Goal: Task Accomplishment & Management: Manage account settings

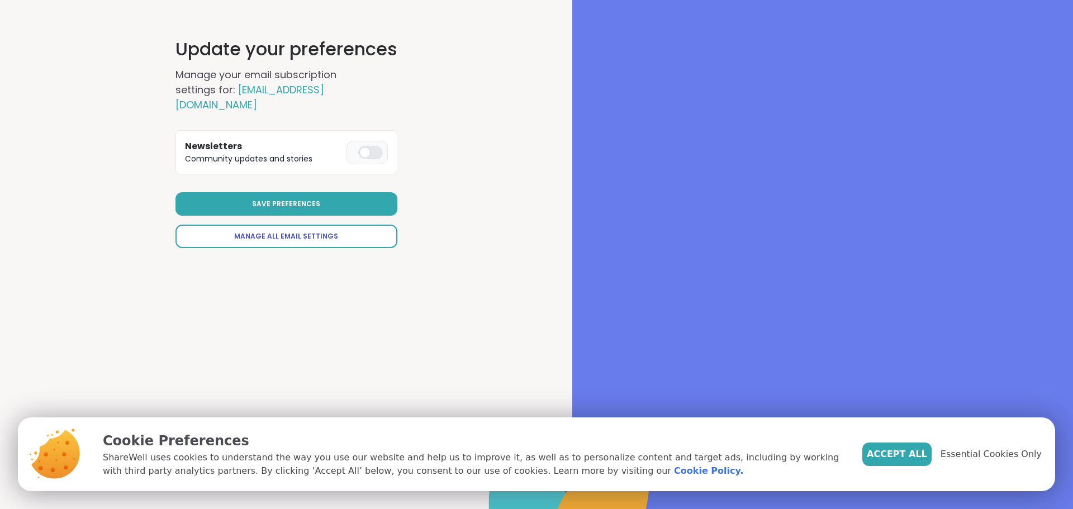
click at [324, 231] on span "Manage All Email Settings" at bounding box center [286, 236] width 104 height 10
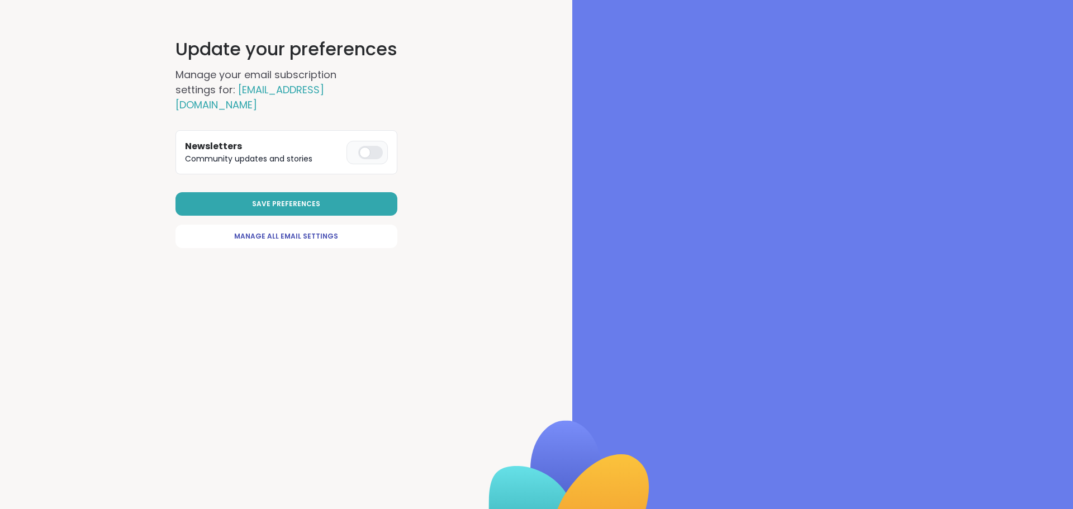
click at [371, 146] on div at bounding box center [370, 152] width 25 height 13
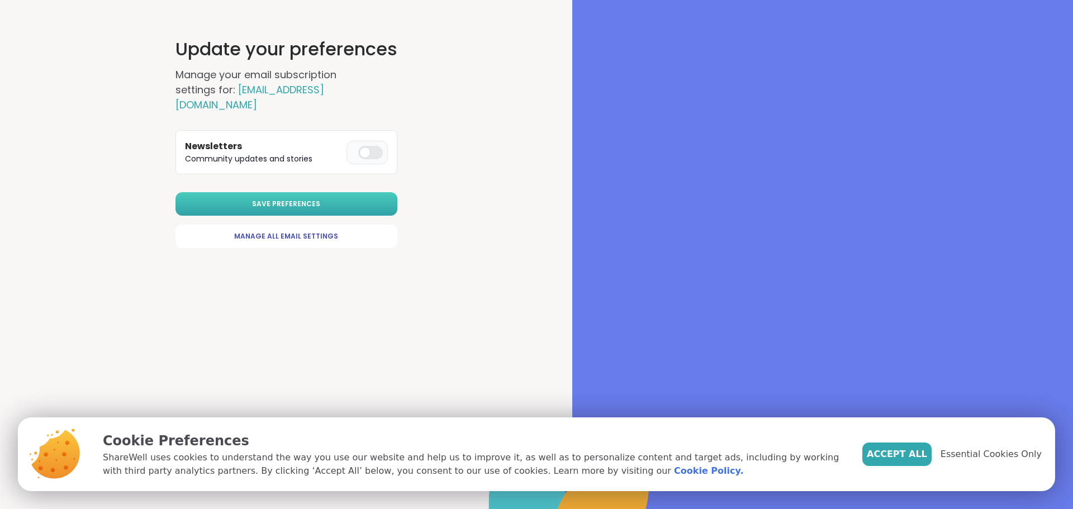
click at [285, 199] on span "Save Preferences" at bounding box center [286, 204] width 68 height 10
